Goal: Information Seeking & Learning: Learn about a topic

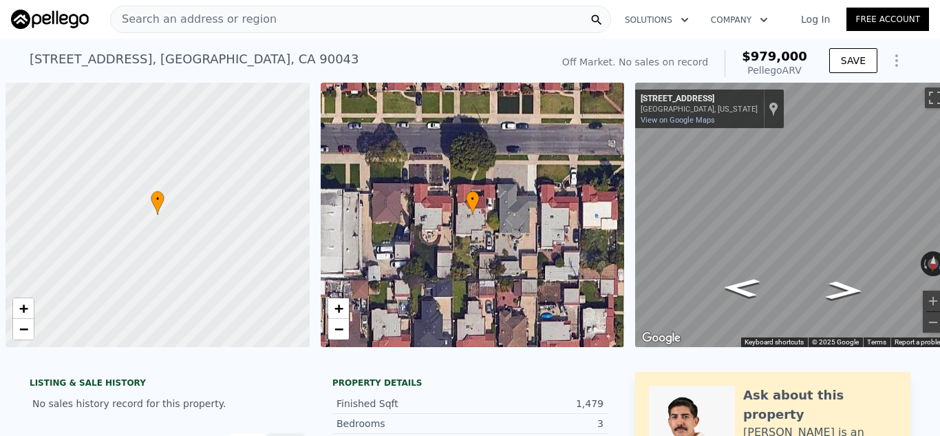
click at [300, 15] on div "Search an address or region" at bounding box center [360, 20] width 501 height 28
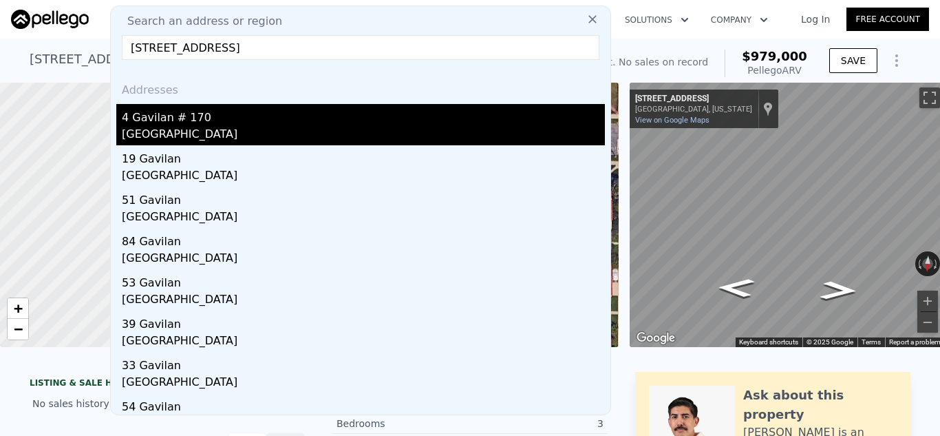
type input "[STREET_ADDRESS]"
click at [345, 128] on div "[GEOGRAPHIC_DATA]" at bounding box center [363, 135] width 483 height 19
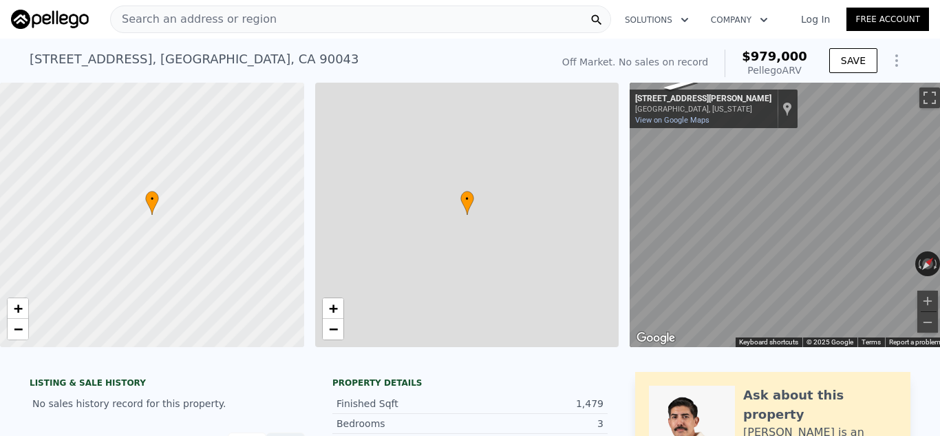
type input "2"
type input "5"
type input "1"
type input "3"
type input "1067"
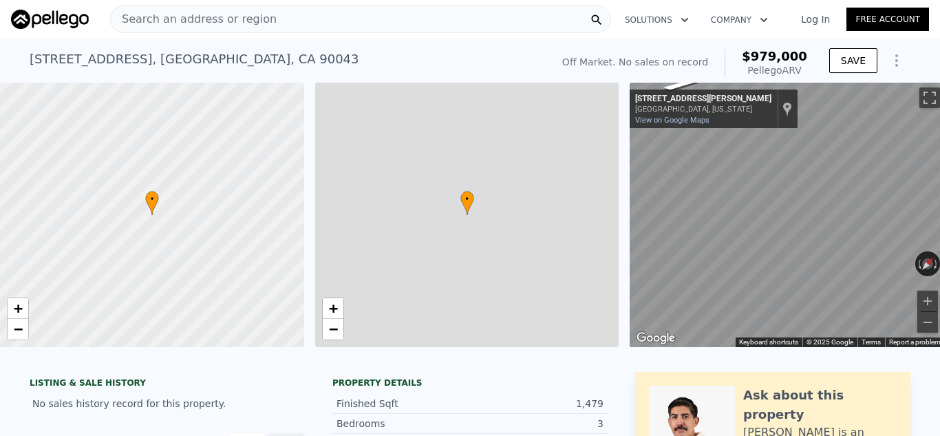
type input "1857"
type input "4803"
type input "6777"
type input "$ 979,000"
type input "7"
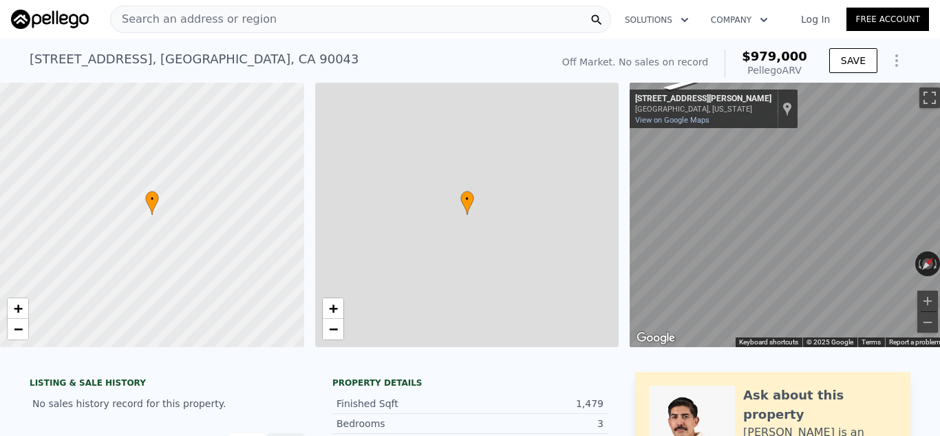
type input "$ 30,004"
